Goal: Find specific page/section: Find specific page/section

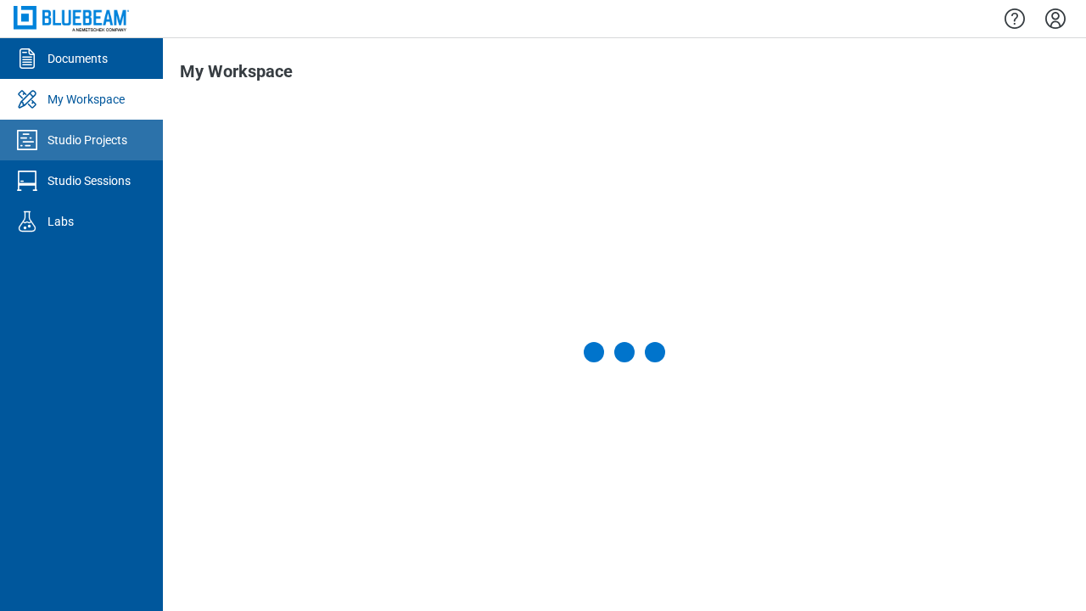
click at [81, 140] on div "Studio Projects" at bounding box center [87, 139] width 80 height 17
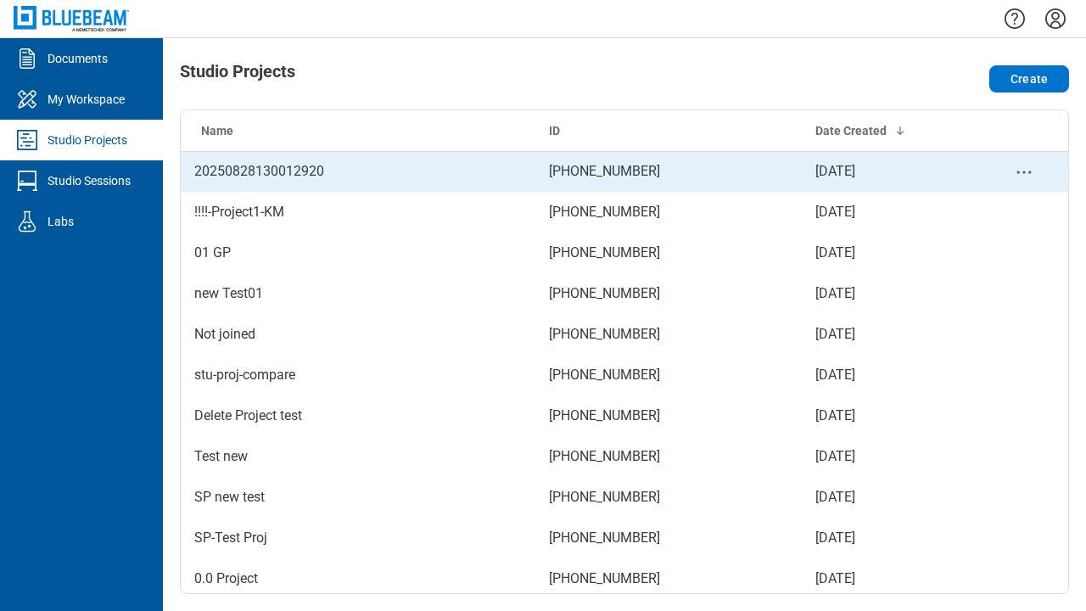
click at [617, 171] on td "[PHONE_NUMBER]" at bounding box center [668, 171] width 266 height 41
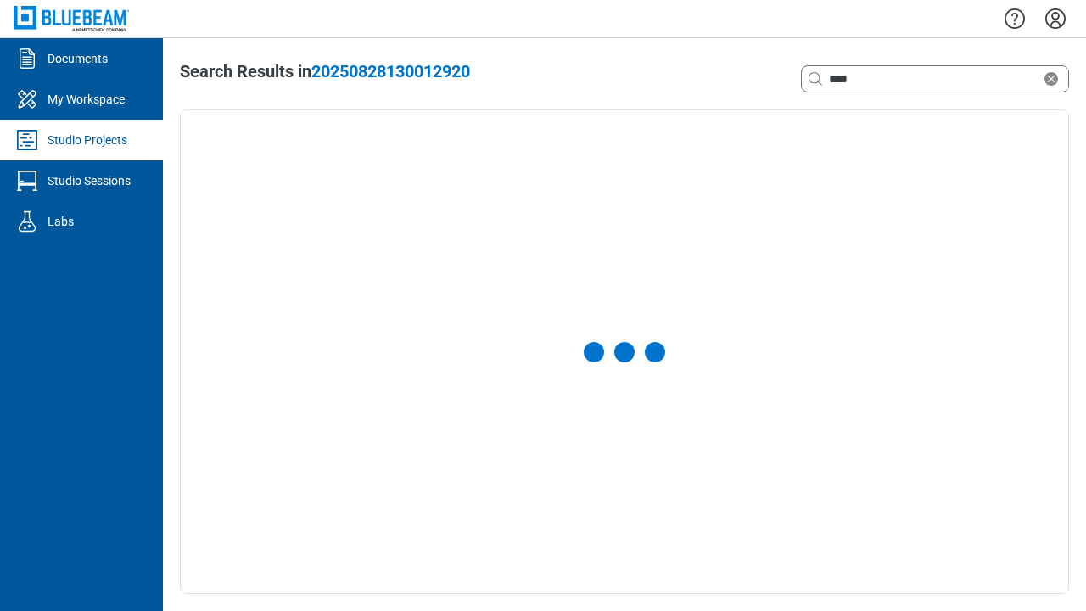
select select "**********"
